Goal: Information Seeking & Learning: Find specific fact

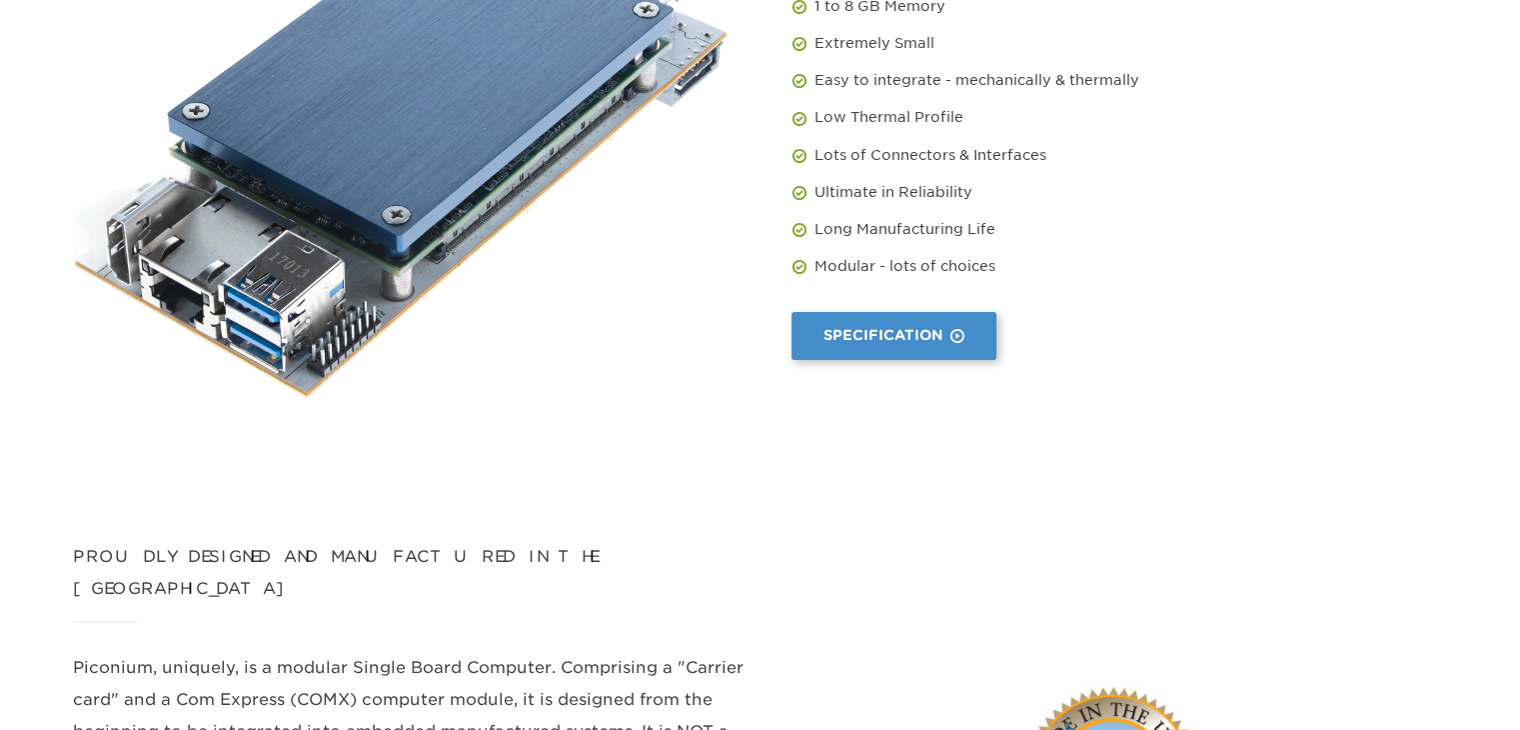
click at [856, 352] on link "Specification" at bounding box center [894, 335] width 205 height 47
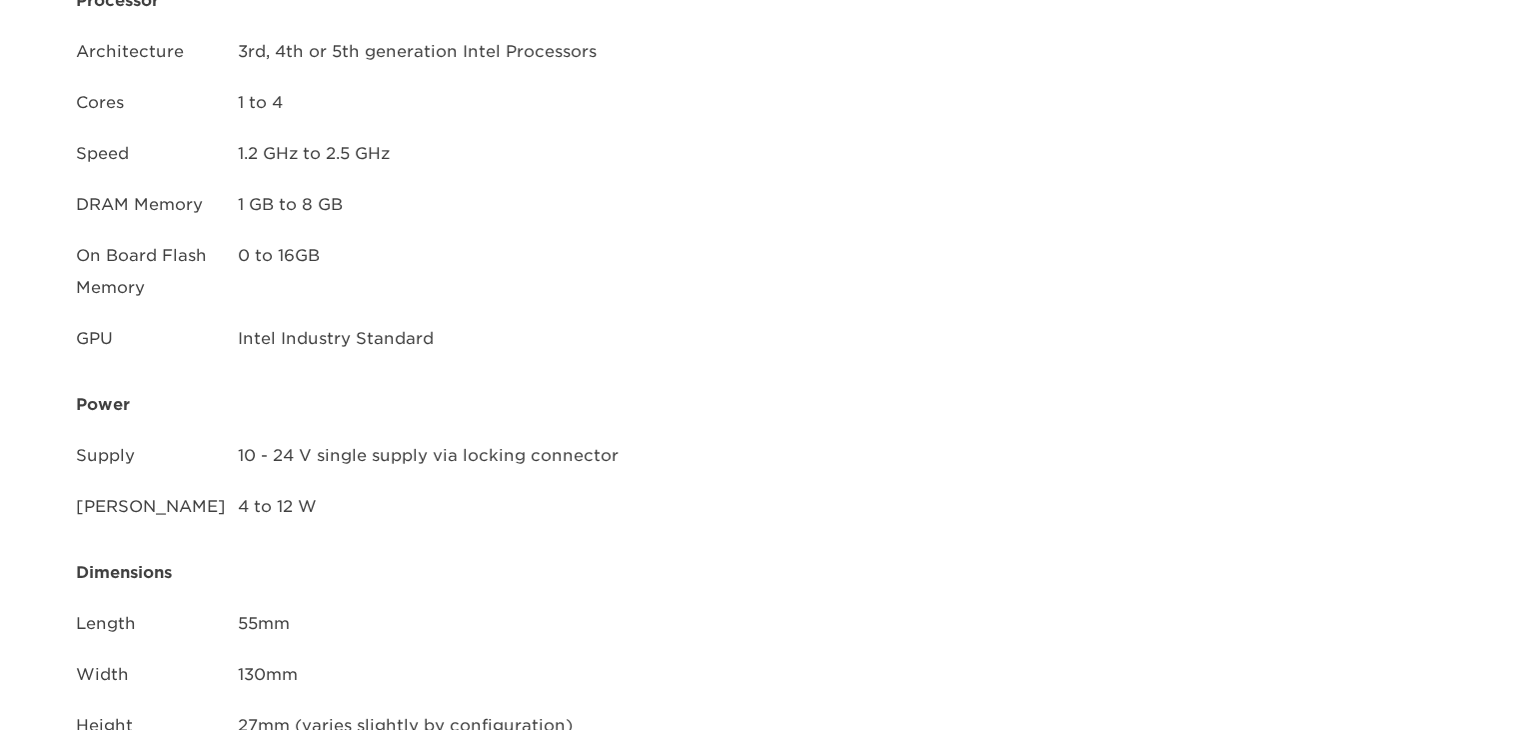
scroll to position [4274, 0]
drag, startPoint x: 240, startPoint y: 386, endPoint x: 353, endPoint y: 394, distance: 113.2
click at [353, 438] on td "10 - 24 V single supply via locking connector" at bounding box center [502, 462] width 530 height 49
click at [268, 372] on th "Power" at bounding box center [421, 404] width 692 height 64
drag, startPoint x: 235, startPoint y: 378, endPoint x: 314, endPoint y: 387, distance: 79.5
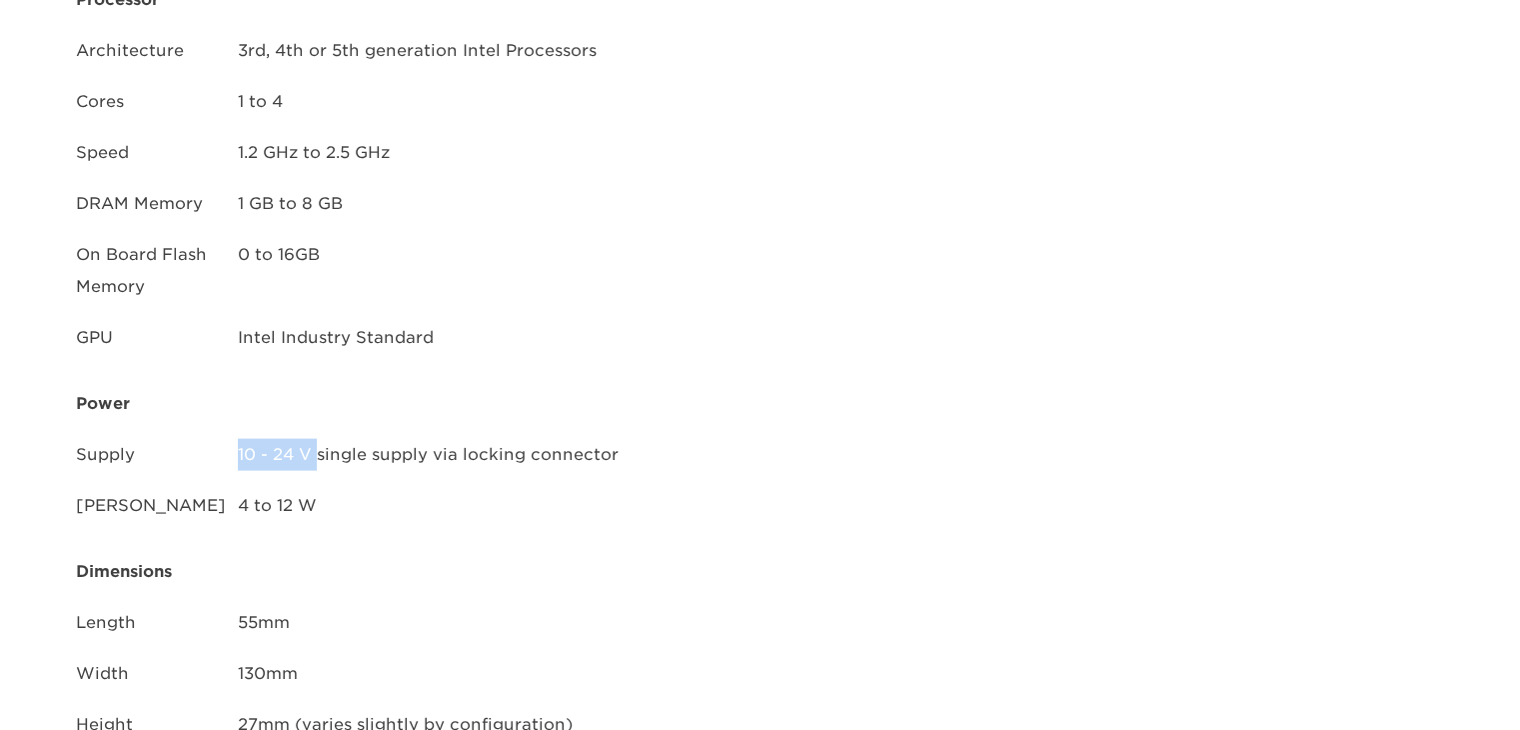
click at [314, 438] on td "10 - 24 V single supply via locking connector" at bounding box center [502, 462] width 530 height 49
copy td "10 - 24 V"
